Goal: Information Seeking & Learning: Learn about a topic

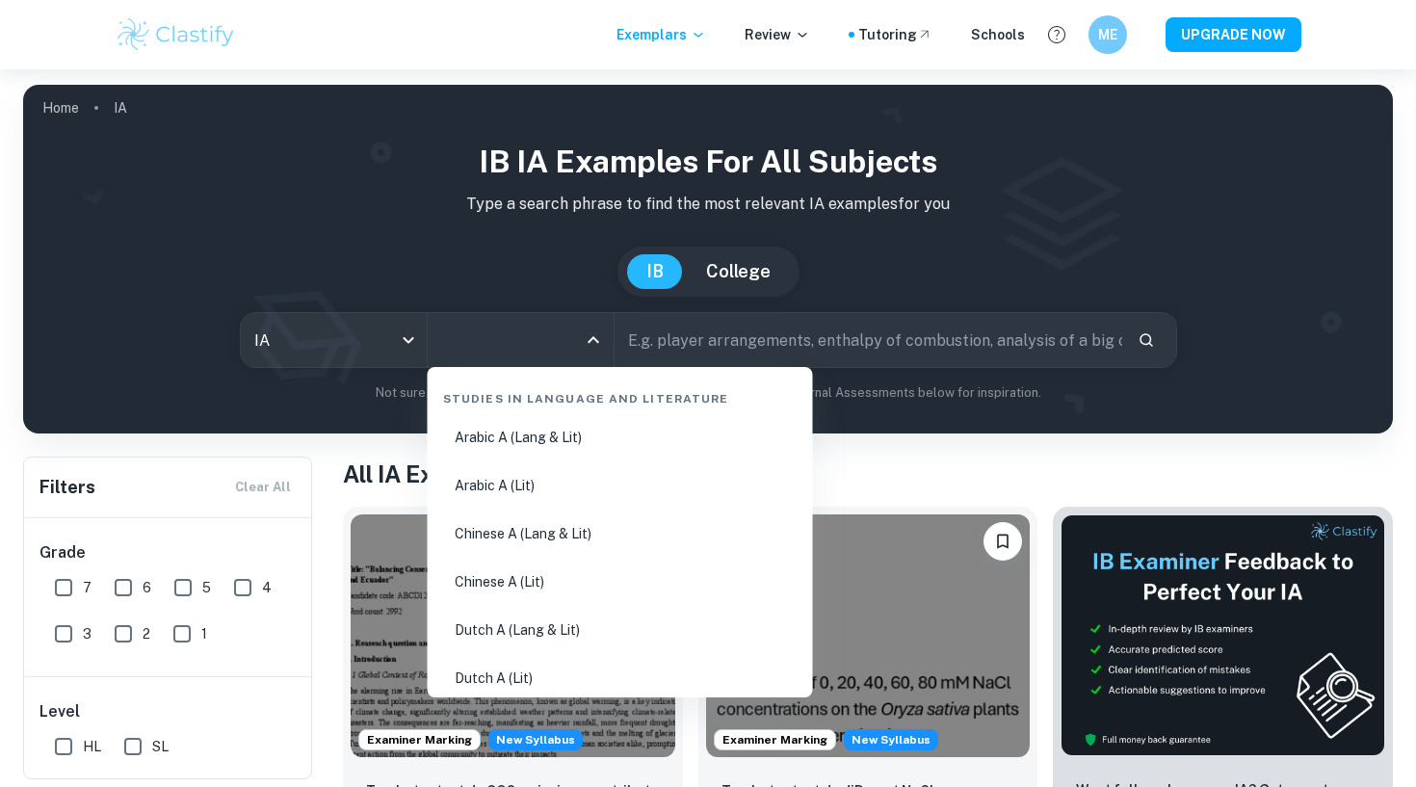
scroll to position [252, 0]
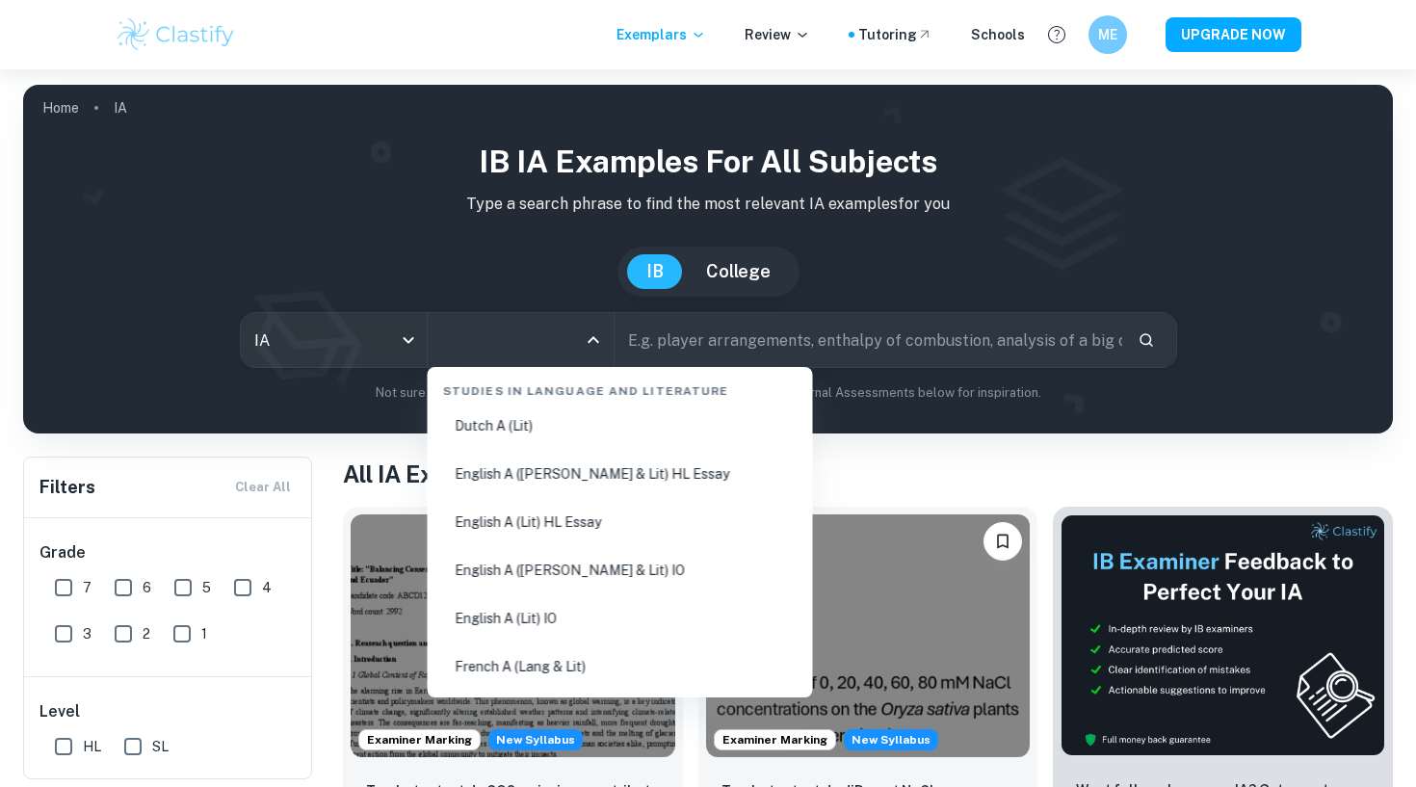
click at [564, 476] on li "English A ([PERSON_NAME] & Lit) HL Essay" at bounding box center [621, 474] width 370 height 44
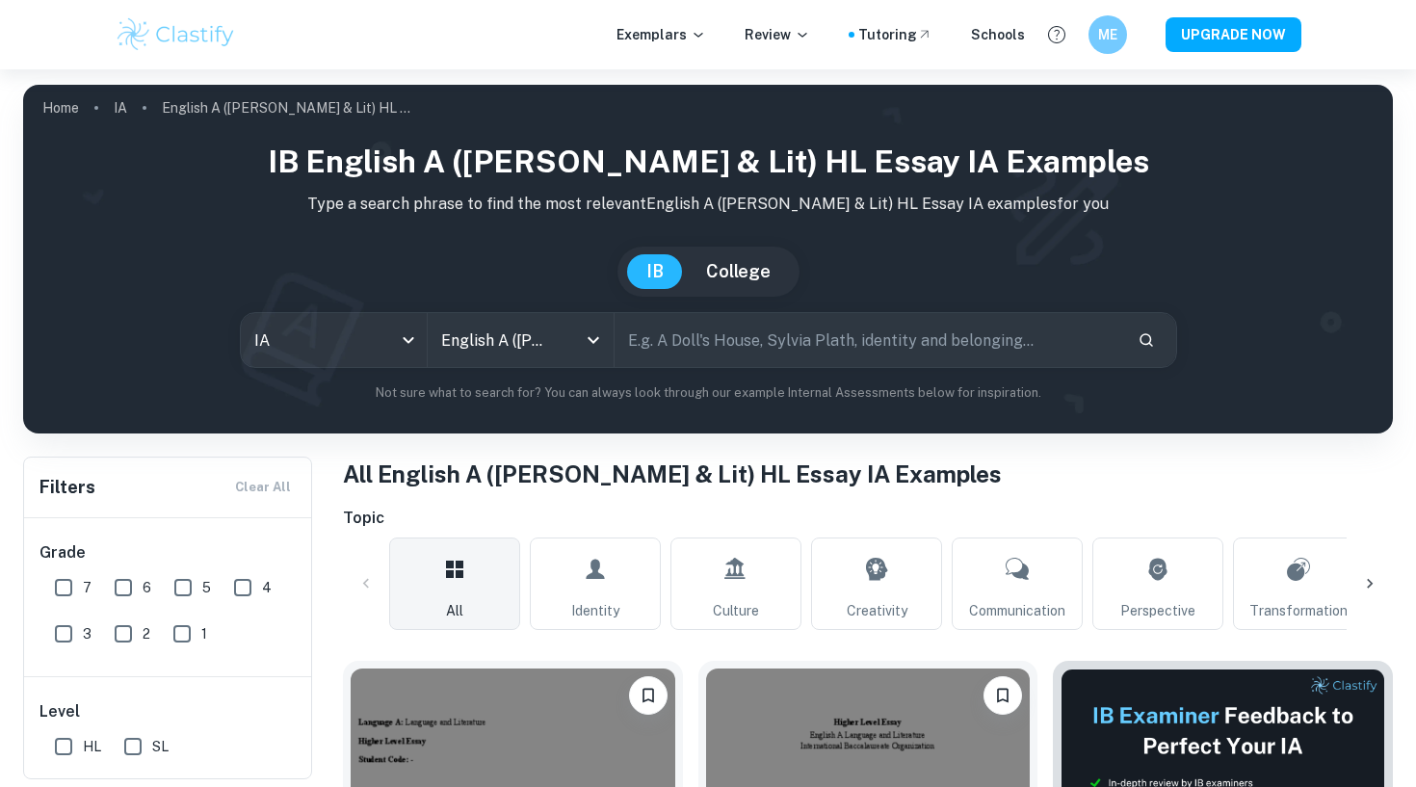
click at [857, 336] on input "text" at bounding box center [869, 340] width 508 height 54
click at [857, 338] on input "text" at bounding box center [869, 340] width 508 height 54
type input "banks"
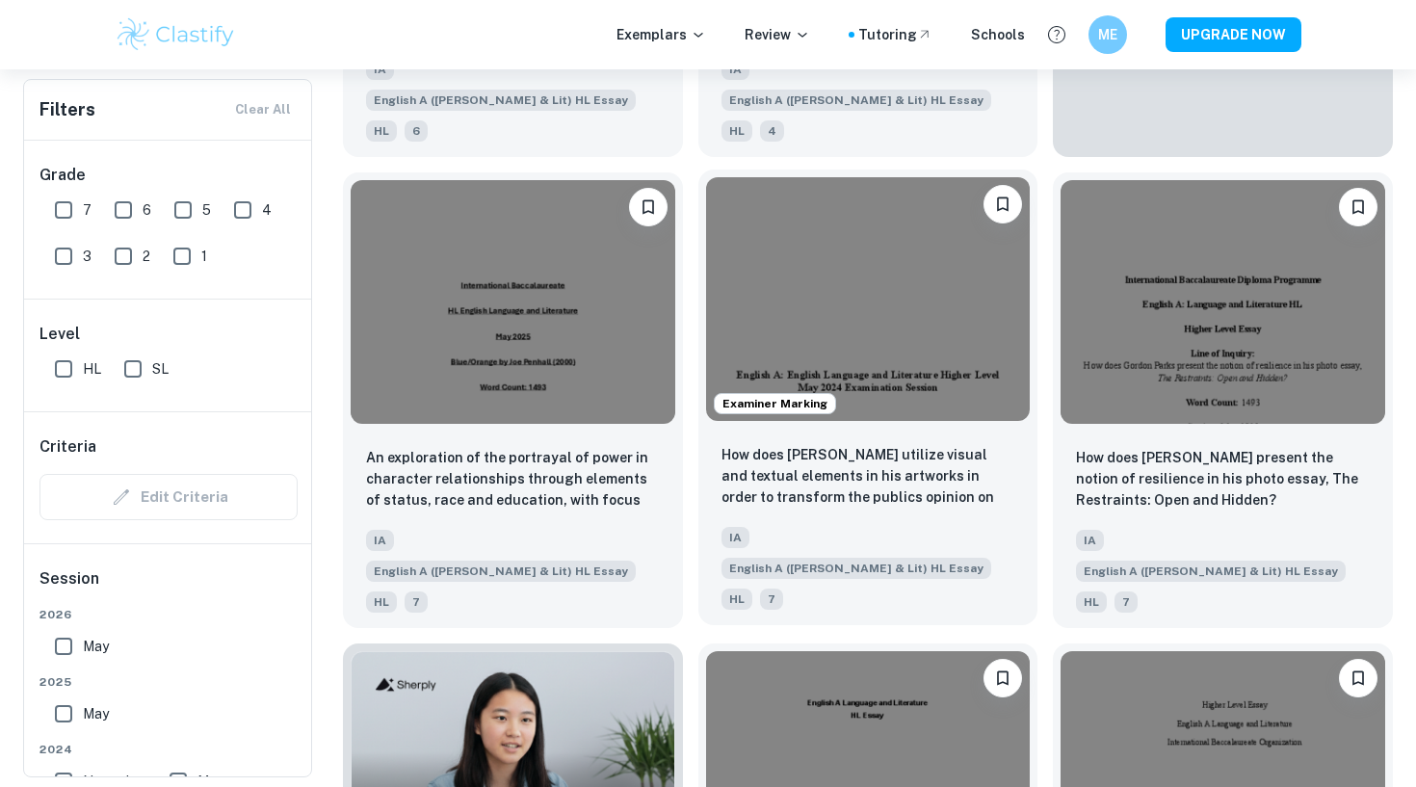
scroll to position [963, 0]
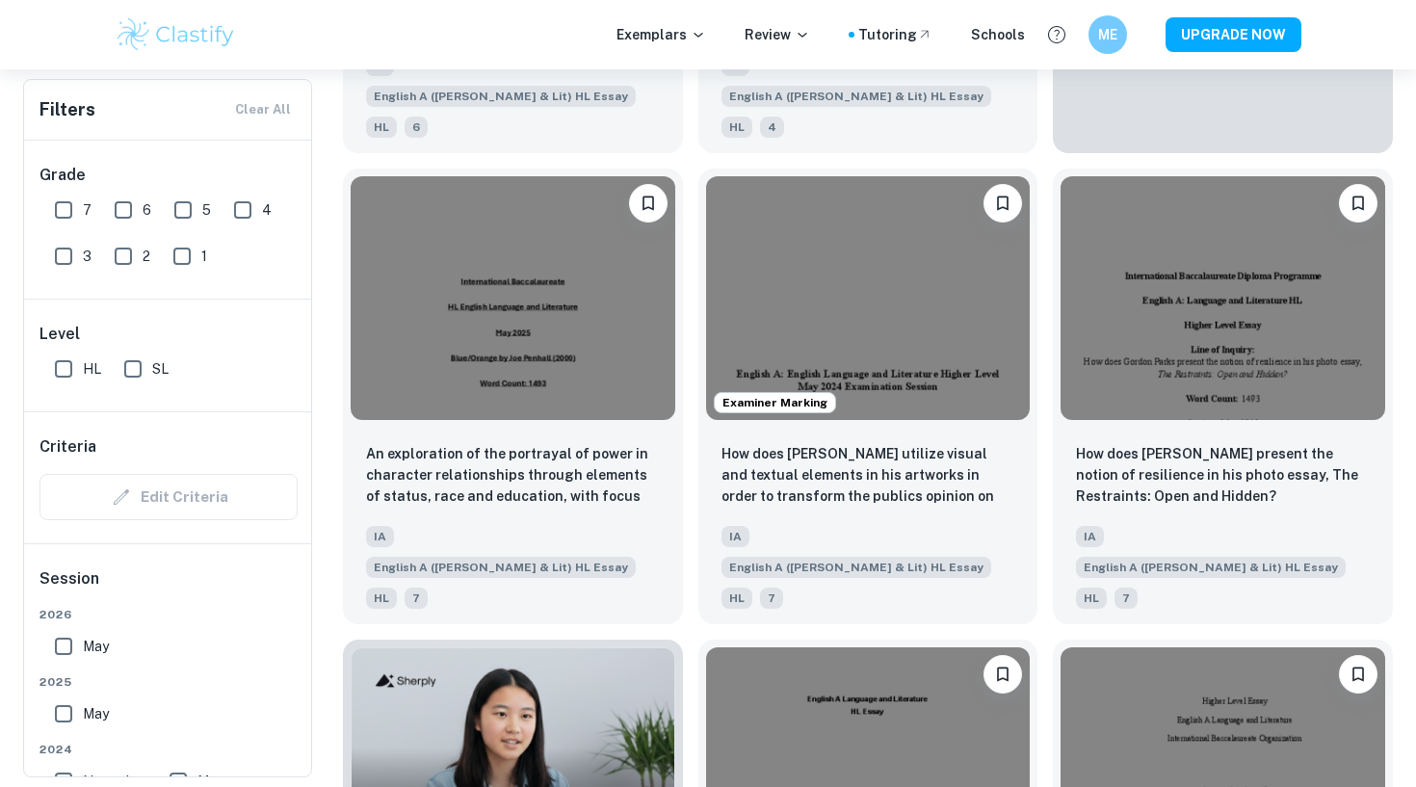
click at [62, 207] on input "7" at bounding box center [63, 210] width 39 height 39
checkbox input "true"
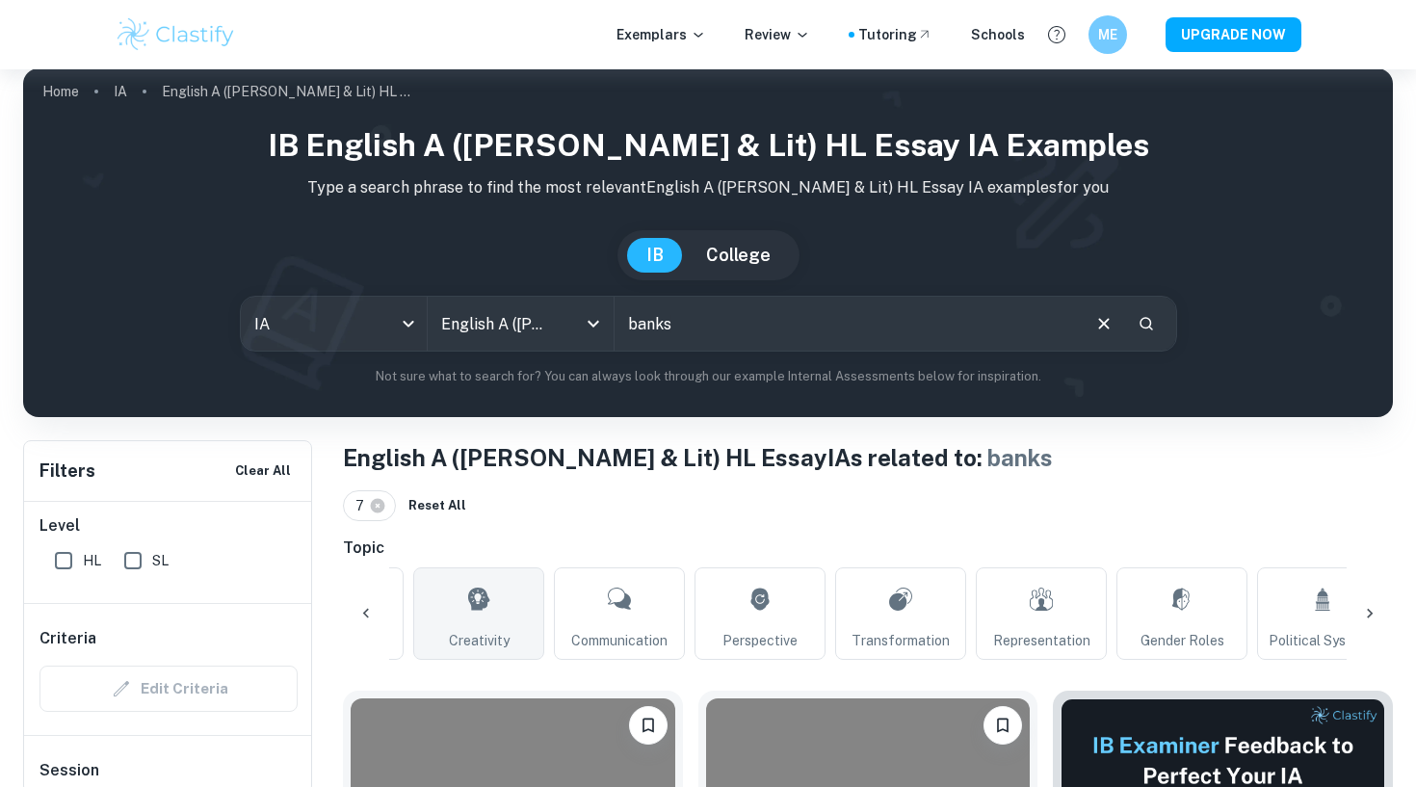
scroll to position [31, 0]
